Goal: Task Accomplishment & Management: Manage account settings

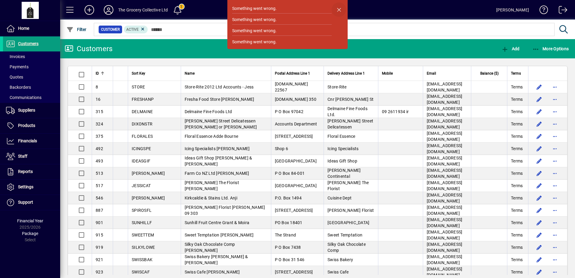
click at [337, 10] on span "button" at bounding box center [339, 9] width 14 height 14
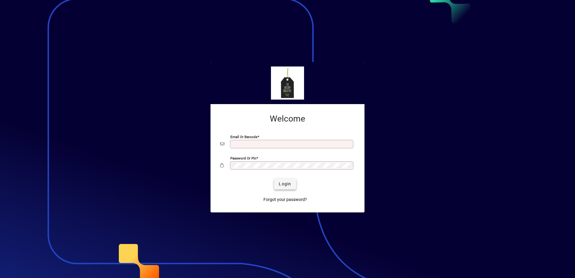
type input "**********"
click at [280, 185] on span "Login" at bounding box center [285, 184] width 12 height 6
